Goal: Navigation & Orientation: Find specific page/section

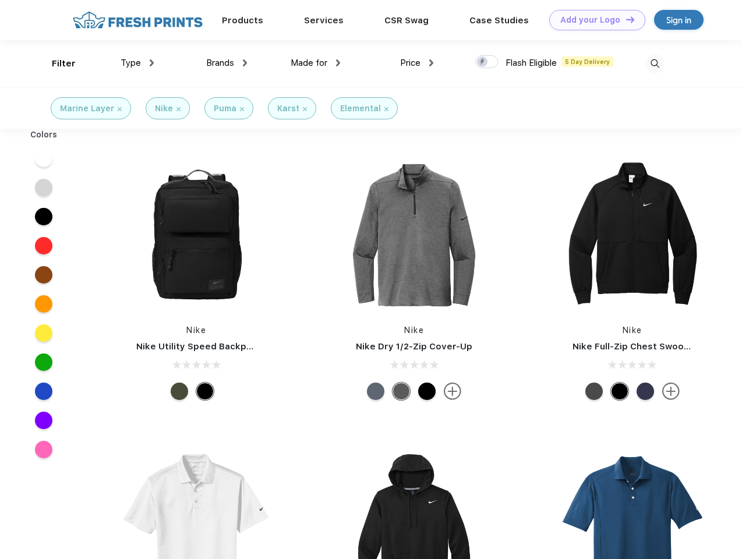
click at [593, 20] on link "Add your Logo Design Tool" at bounding box center [597, 20] width 96 height 20
click at [0, 0] on div "Design Tool" at bounding box center [0, 0] width 0 height 0
click at [625, 19] on link "Add your Logo Design Tool" at bounding box center [597, 20] width 96 height 20
click at [56, 63] on div "Filter" at bounding box center [64, 63] width 24 height 13
click at [137, 63] on span "Type" at bounding box center [131, 63] width 20 height 10
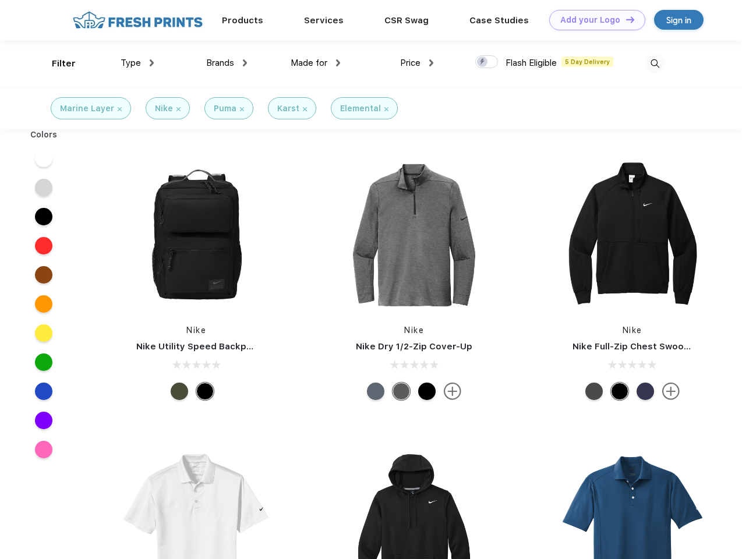
click at [227, 63] on span "Brands" at bounding box center [220, 63] width 28 height 10
click at [316, 63] on span "Made for" at bounding box center [309, 63] width 37 height 10
click at [417, 63] on span "Price" at bounding box center [410, 63] width 20 height 10
click at [487, 62] on div at bounding box center [486, 61] width 23 height 13
click at [483, 62] on input "checkbox" at bounding box center [479, 59] width 8 height 8
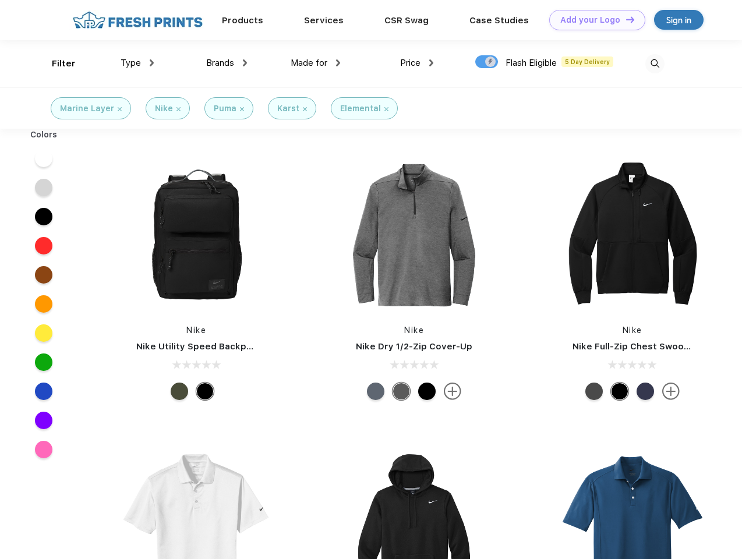
click at [654, 63] on img at bounding box center [654, 63] width 19 height 19
